Goal: Task Accomplishment & Management: Use online tool/utility

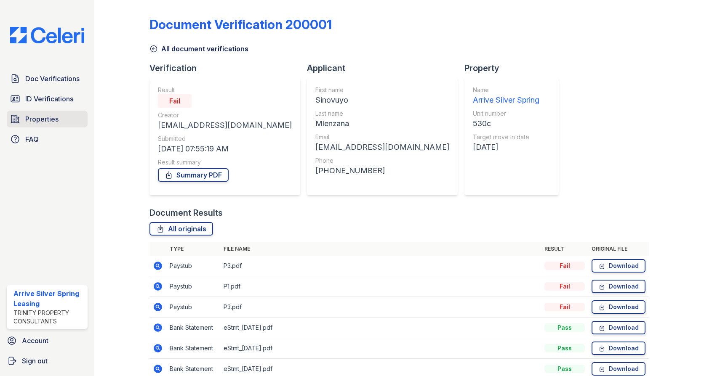
click at [61, 120] on link "Properties" at bounding box center [47, 119] width 81 height 17
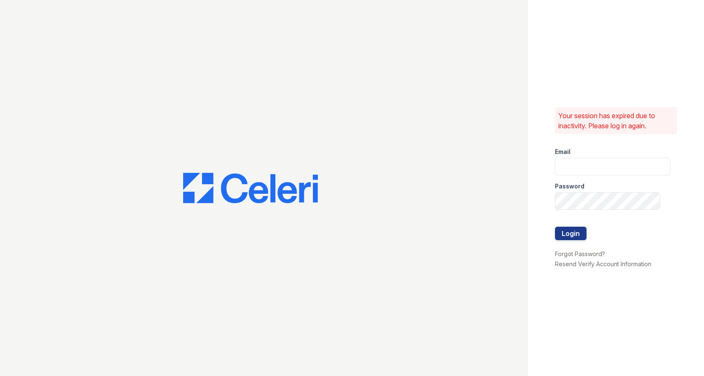
type input "Arrivesilverspring@trinity-pm.com"
click at [570, 230] on button "Login" at bounding box center [571, 233] width 32 height 13
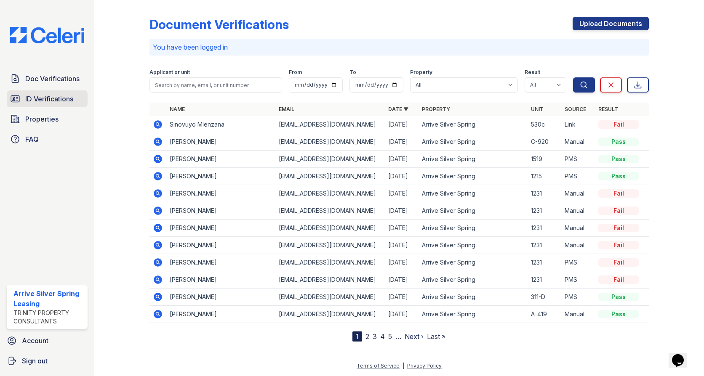
click at [43, 104] on span "ID Verifications" at bounding box center [49, 99] width 48 height 10
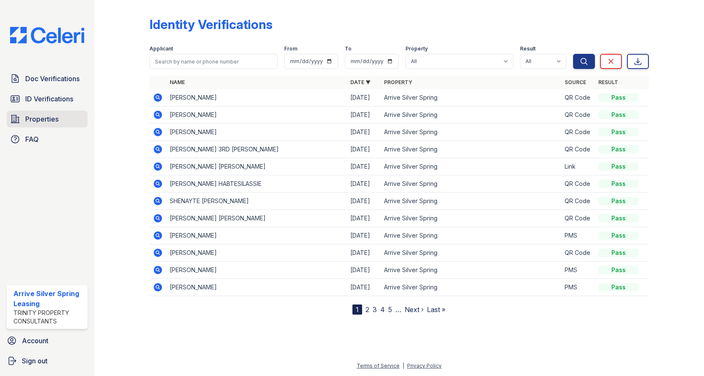
click at [43, 116] on span "Properties" at bounding box center [41, 119] width 33 height 10
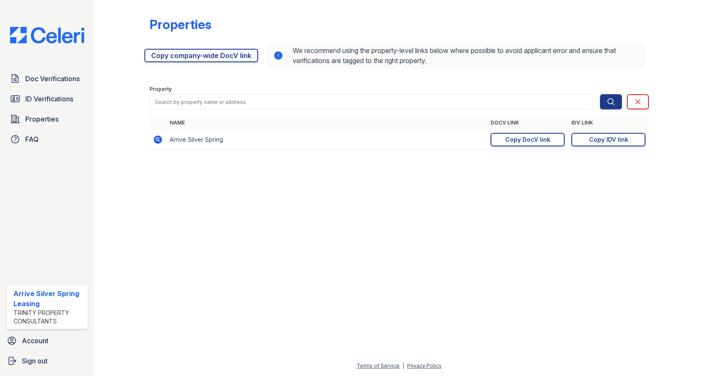
click at [485, 129] on th "Name" at bounding box center [326, 122] width 321 height 13
click at [516, 138] on div "Copy DocV link" at bounding box center [527, 140] width 45 height 8
